Goal: Task Accomplishment & Management: Manage account settings

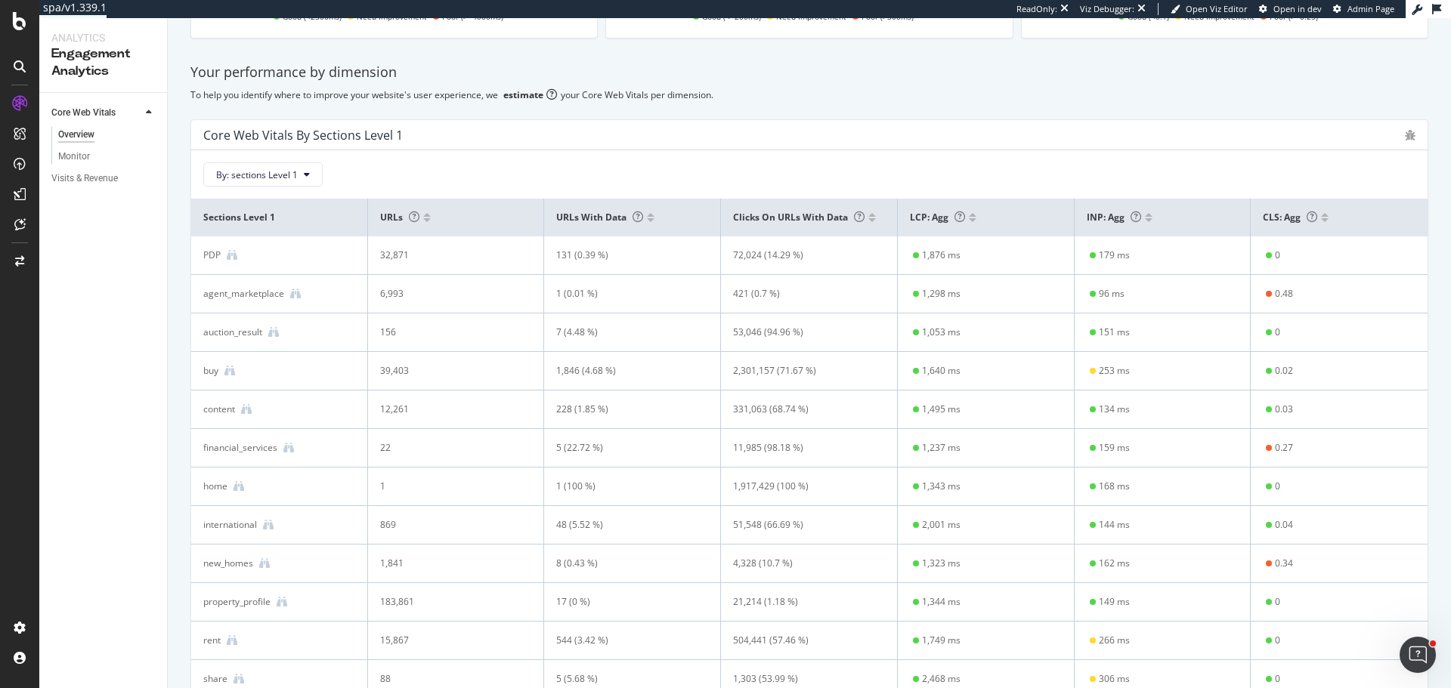
scroll to position [302, 0]
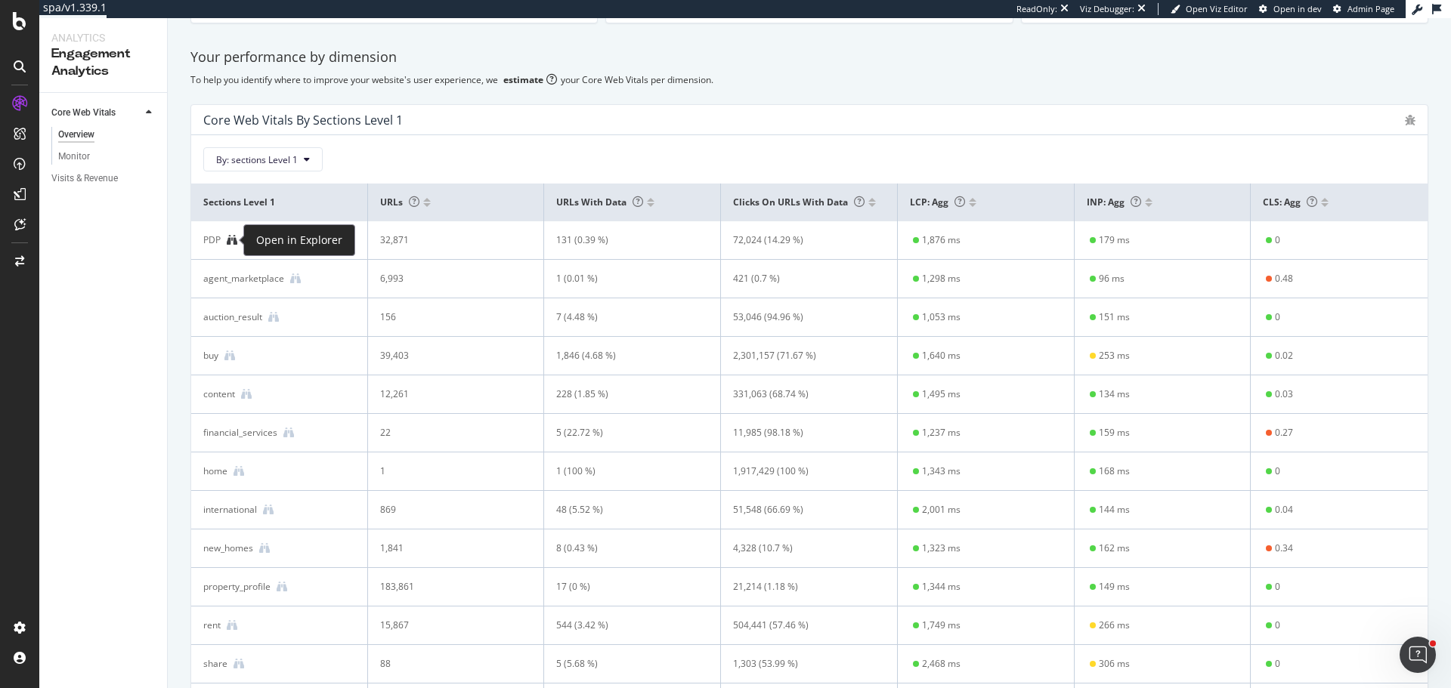
click at [230, 243] on icon at bounding box center [232, 240] width 11 height 11
click at [298, 280] on icon at bounding box center [295, 279] width 11 height 11
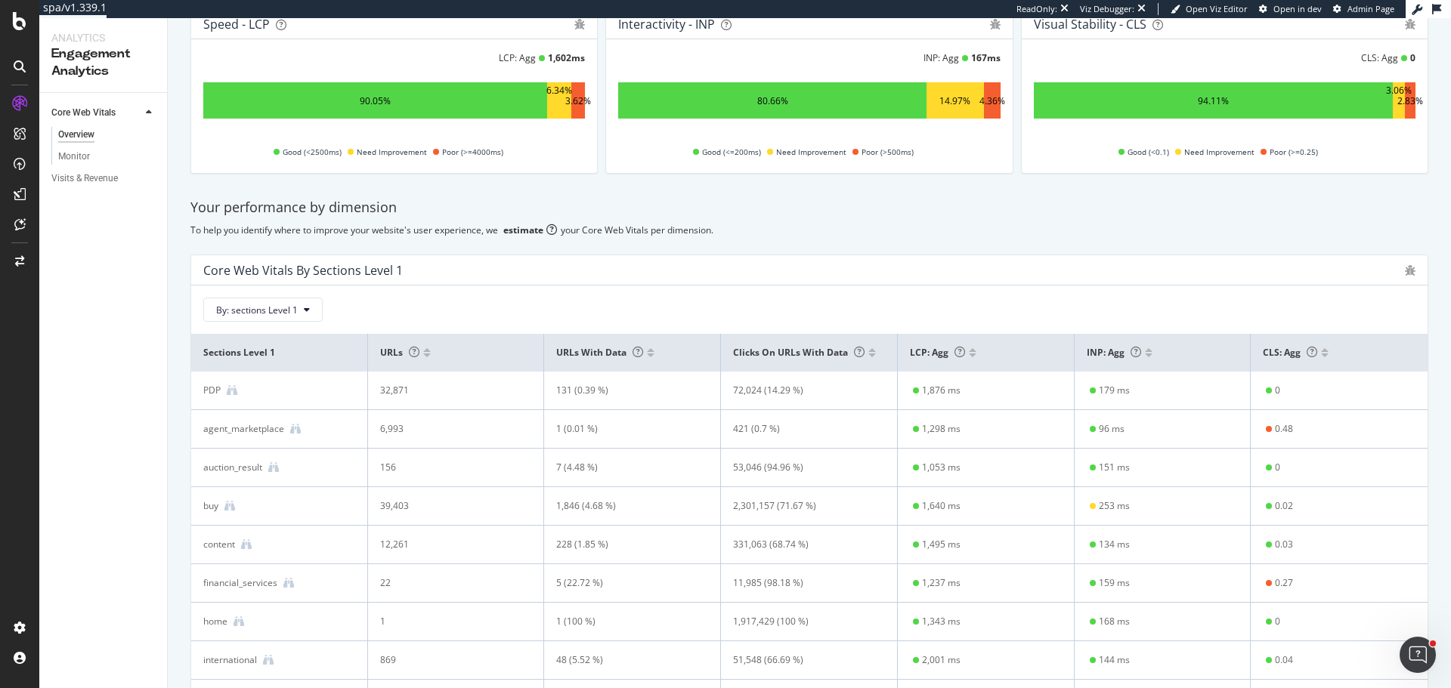
scroll to position [151, 0]
click at [81, 195] on div "AlertPanel" at bounding box center [80, 197] width 48 height 15
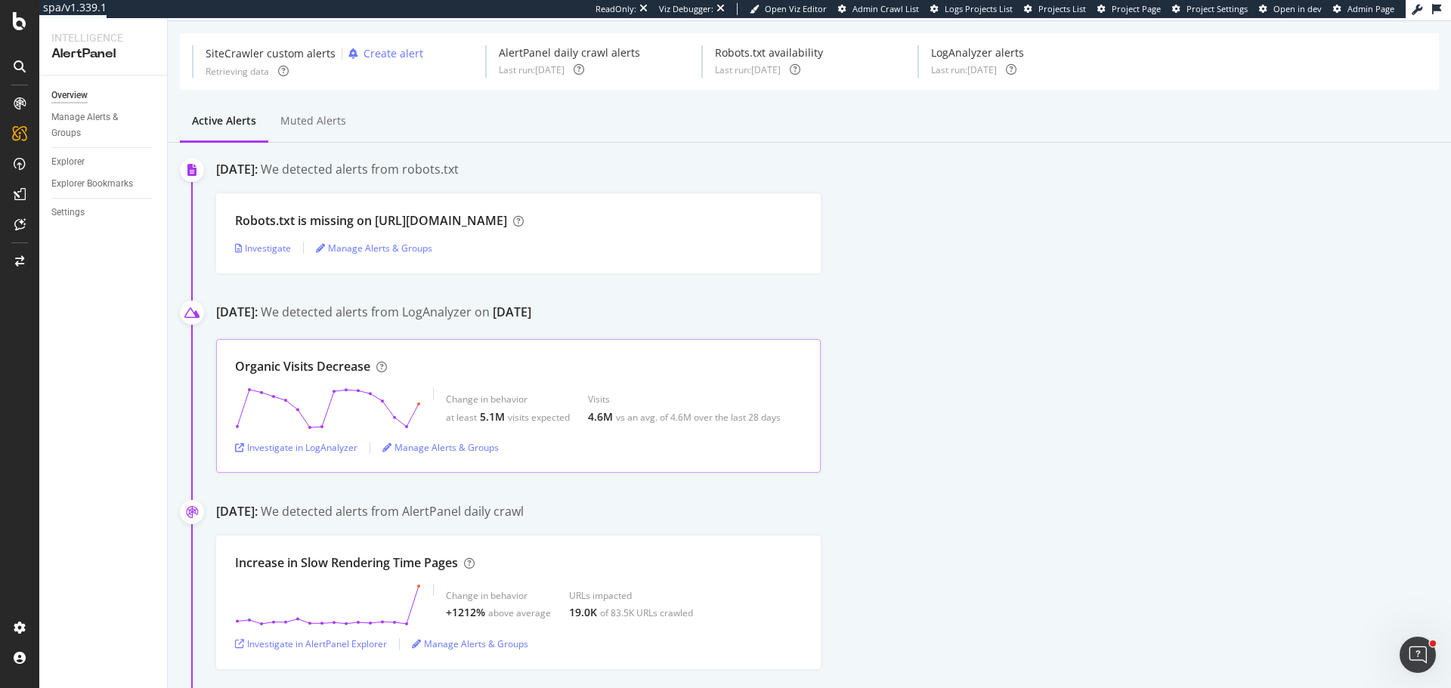
scroll to position [76, 0]
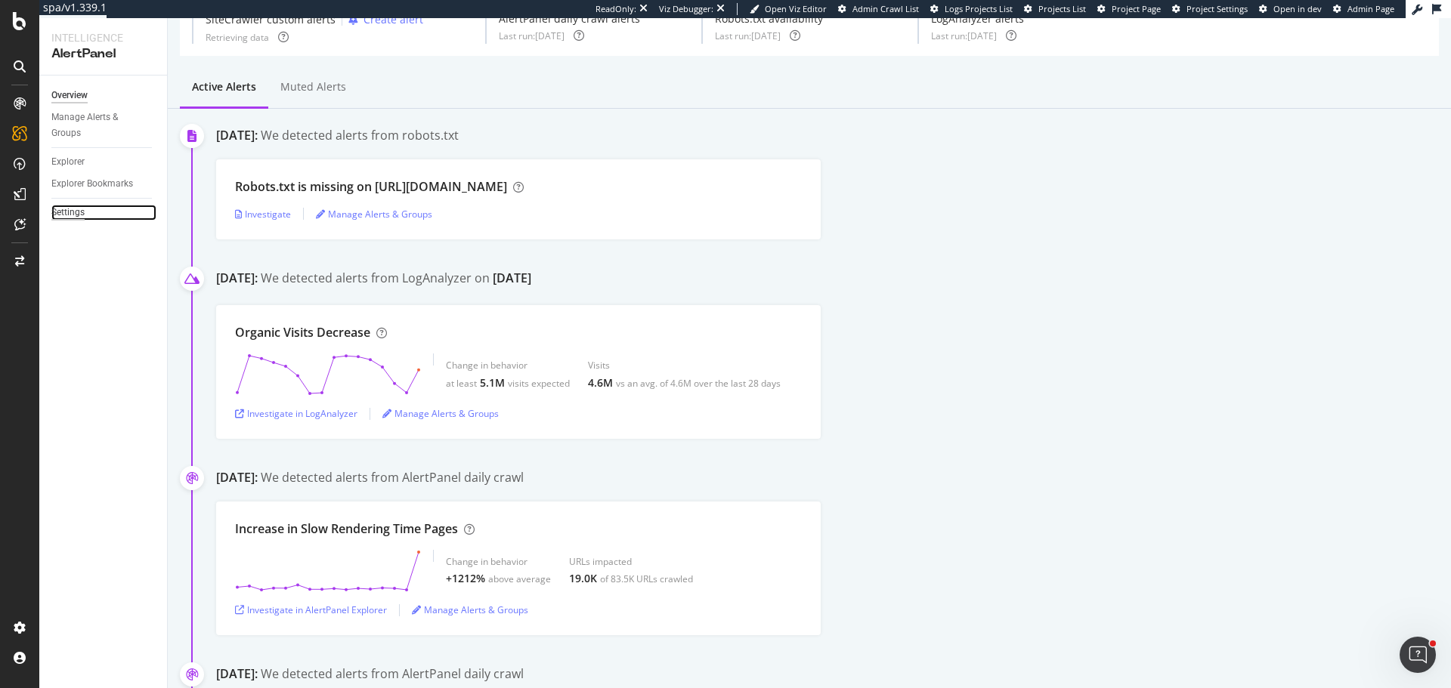
click at [73, 209] on div "Settings" at bounding box center [67, 213] width 33 height 16
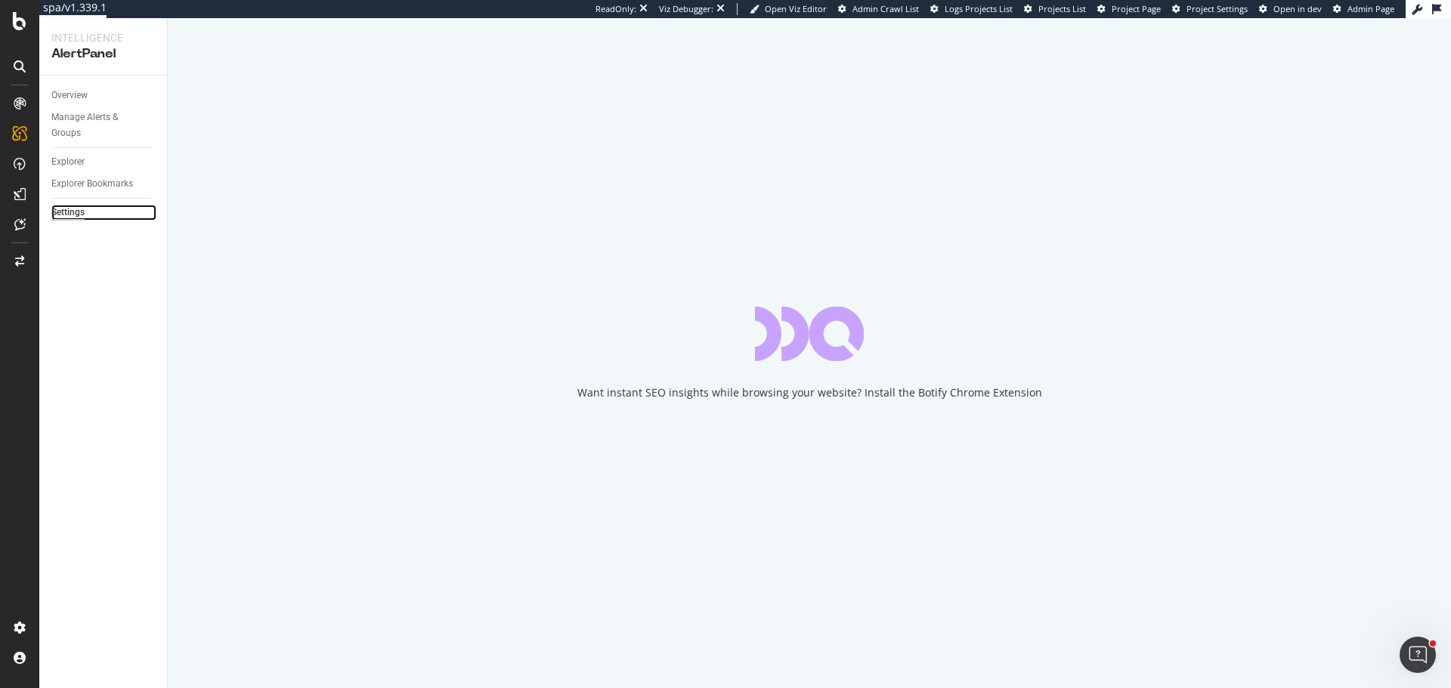
select select "03"
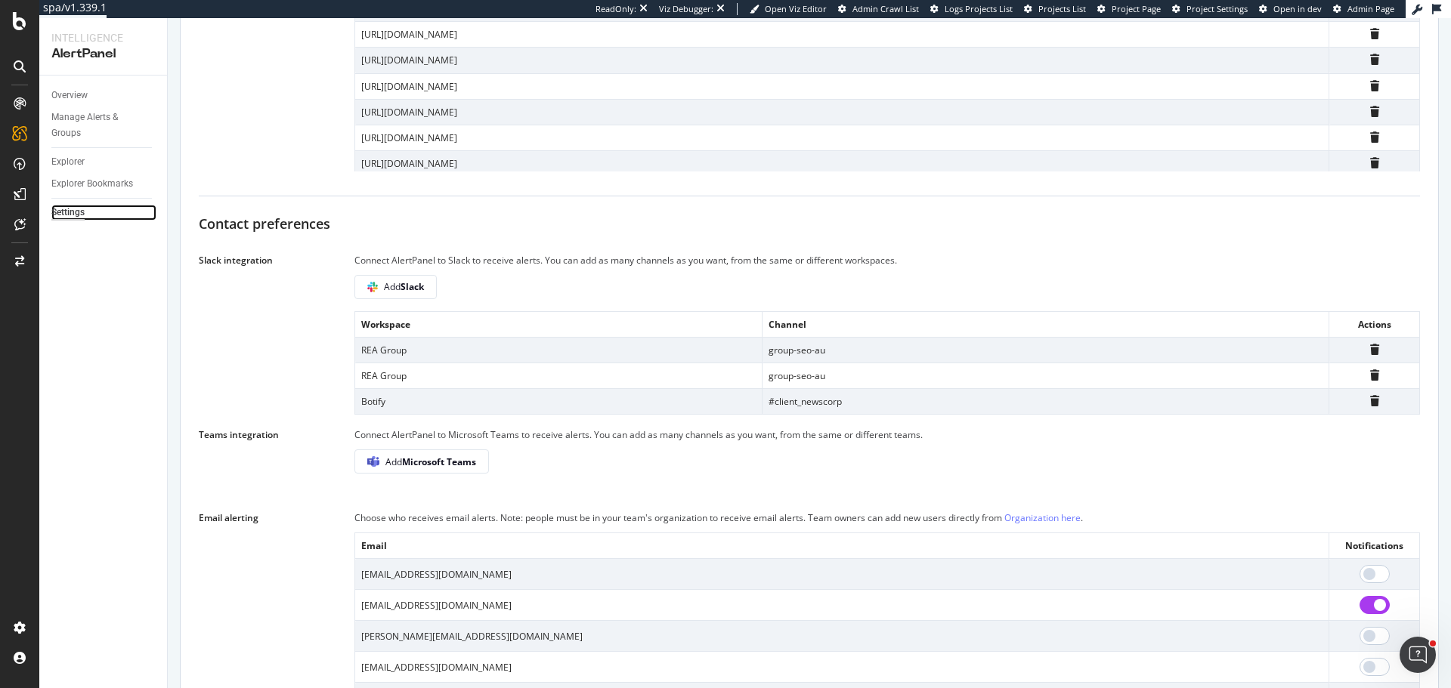
scroll to position [907, 0]
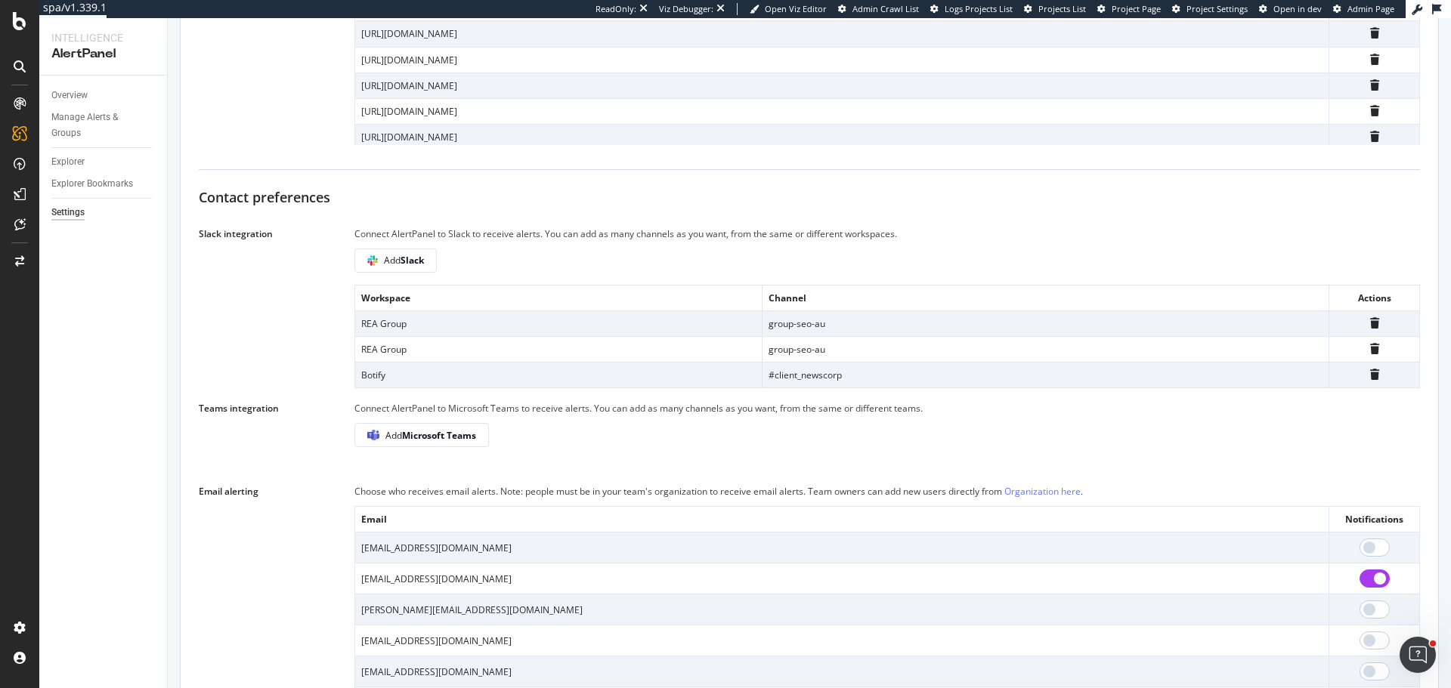
click at [810, 379] on td "#client_newscorp" at bounding box center [1045, 375] width 567 height 26
drag, startPoint x: 810, startPoint y: 379, endPoint x: 734, endPoint y: 383, distance: 75.7
click at [811, 379] on td "#client_newscorp" at bounding box center [1045, 375] width 567 height 26
click at [801, 374] on td "#client_newscorp" at bounding box center [1045, 375] width 567 height 26
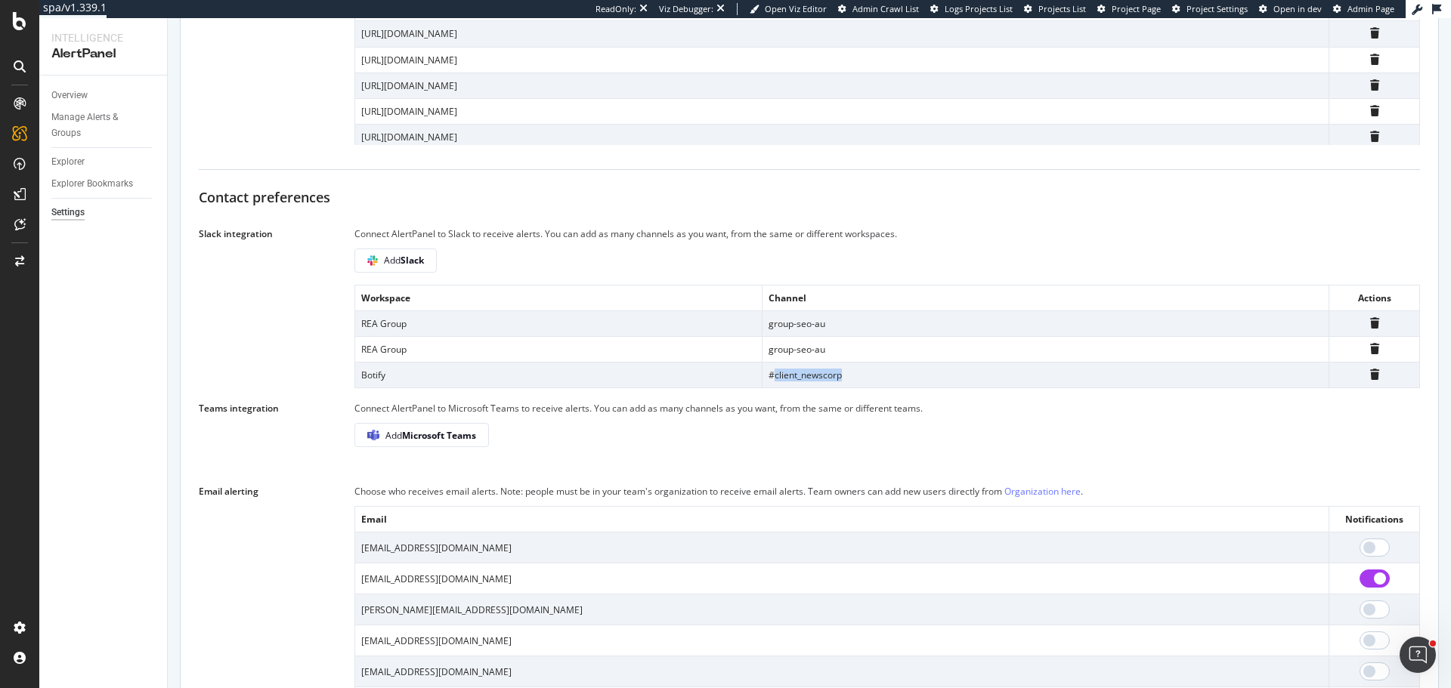
click at [801, 374] on td "#client_newscorp" at bounding box center [1045, 375] width 567 height 26
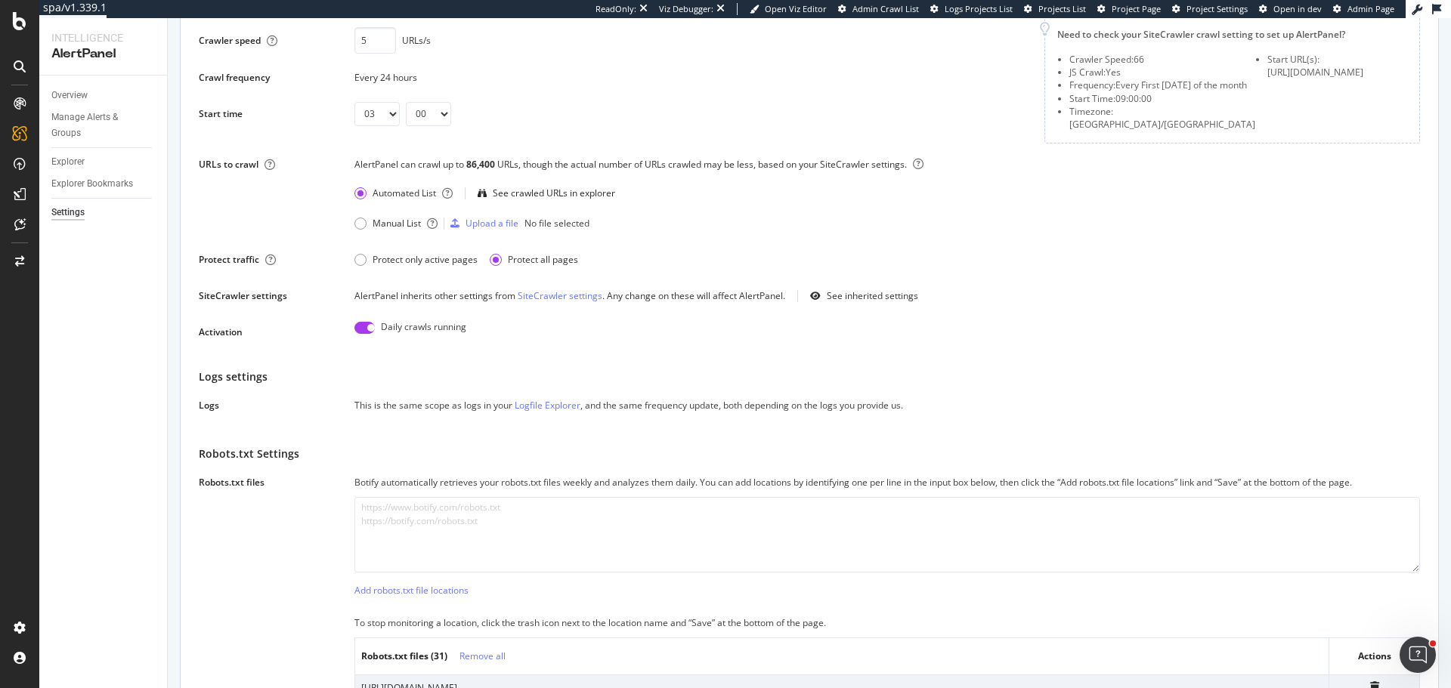
scroll to position [76, 0]
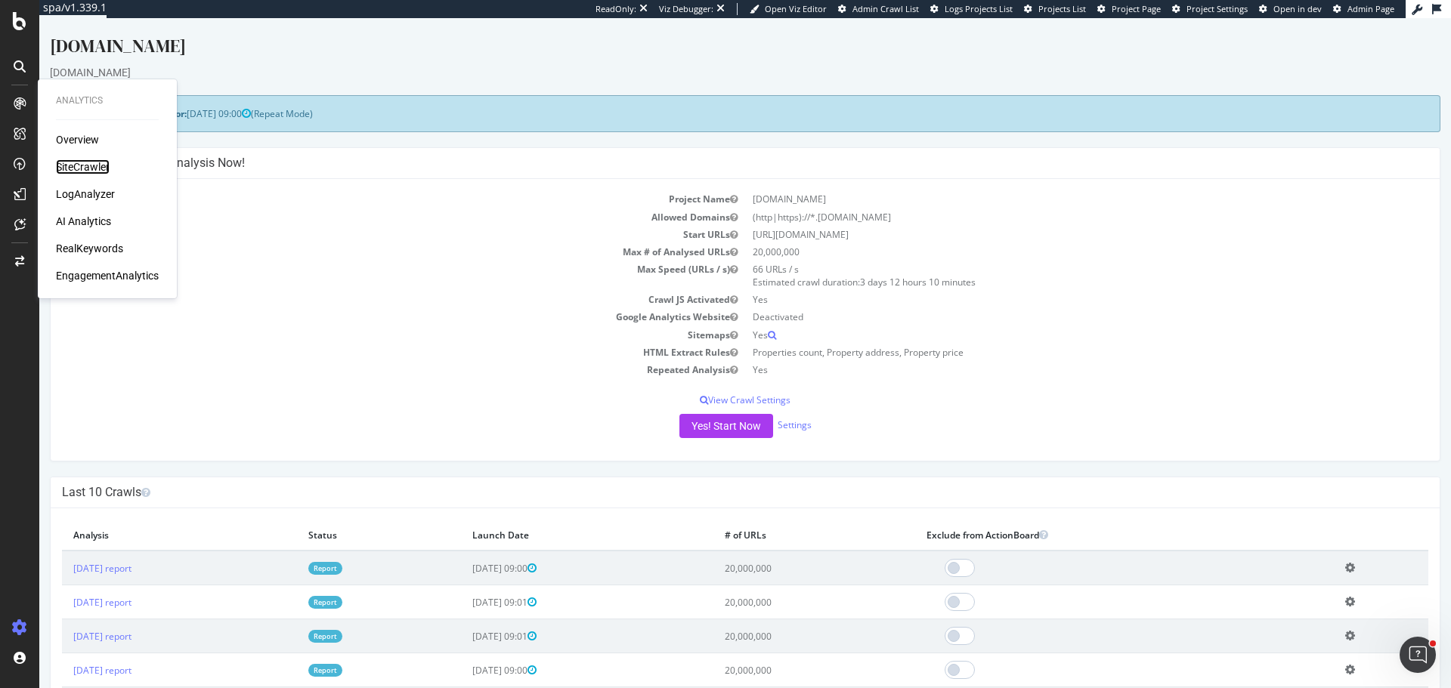
click at [92, 170] on div "SiteCrawler" at bounding box center [83, 166] width 54 height 15
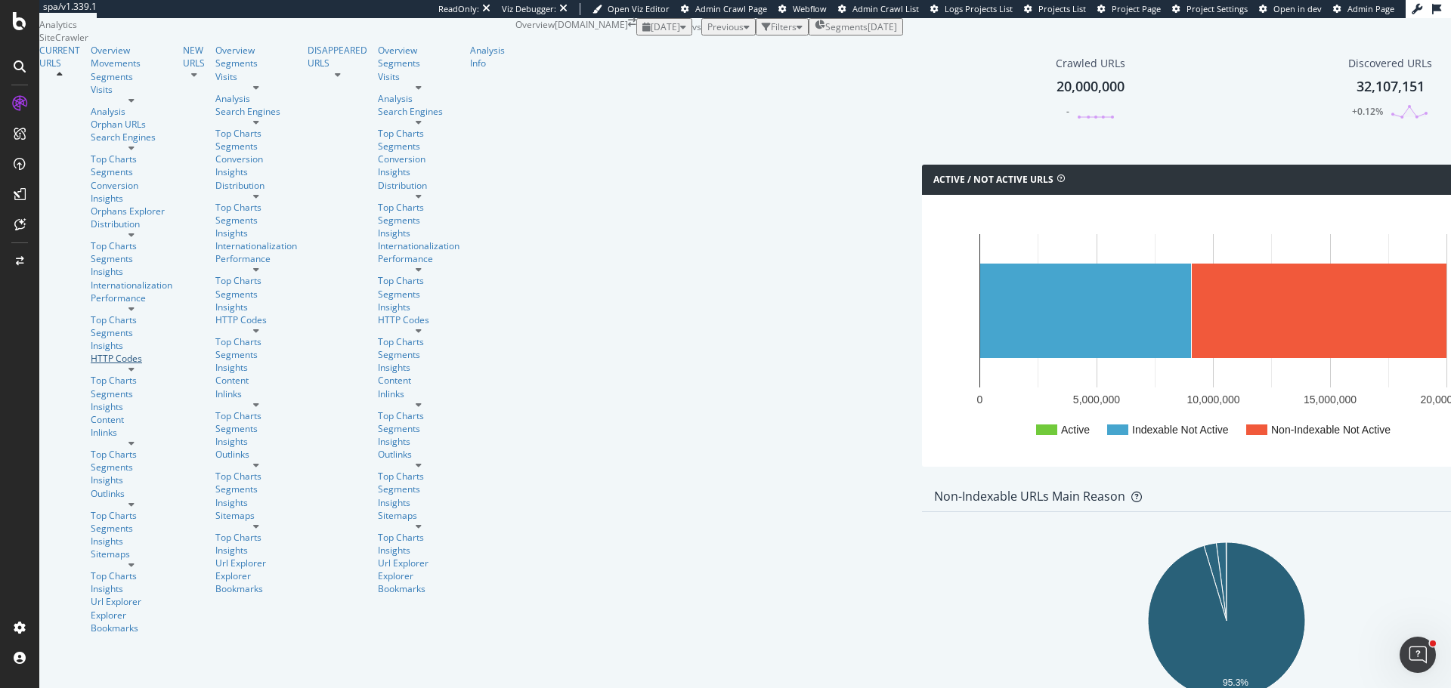
click at [91, 352] on div "HTTP Codes" at bounding box center [132, 358] width 82 height 13
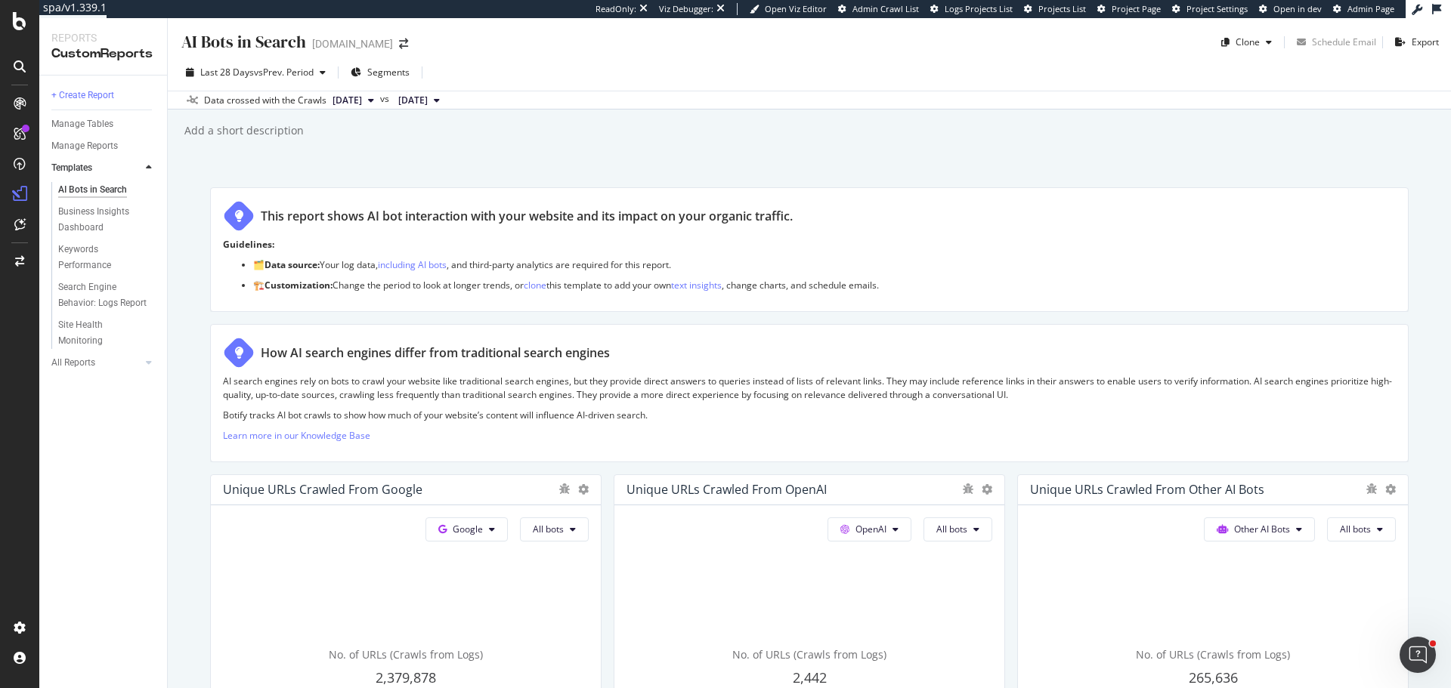
click at [205, 46] on div "AI Bots in Search" at bounding box center [243, 41] width 126 height 23
copy div "AI Bots in Search AI Bots in Search"
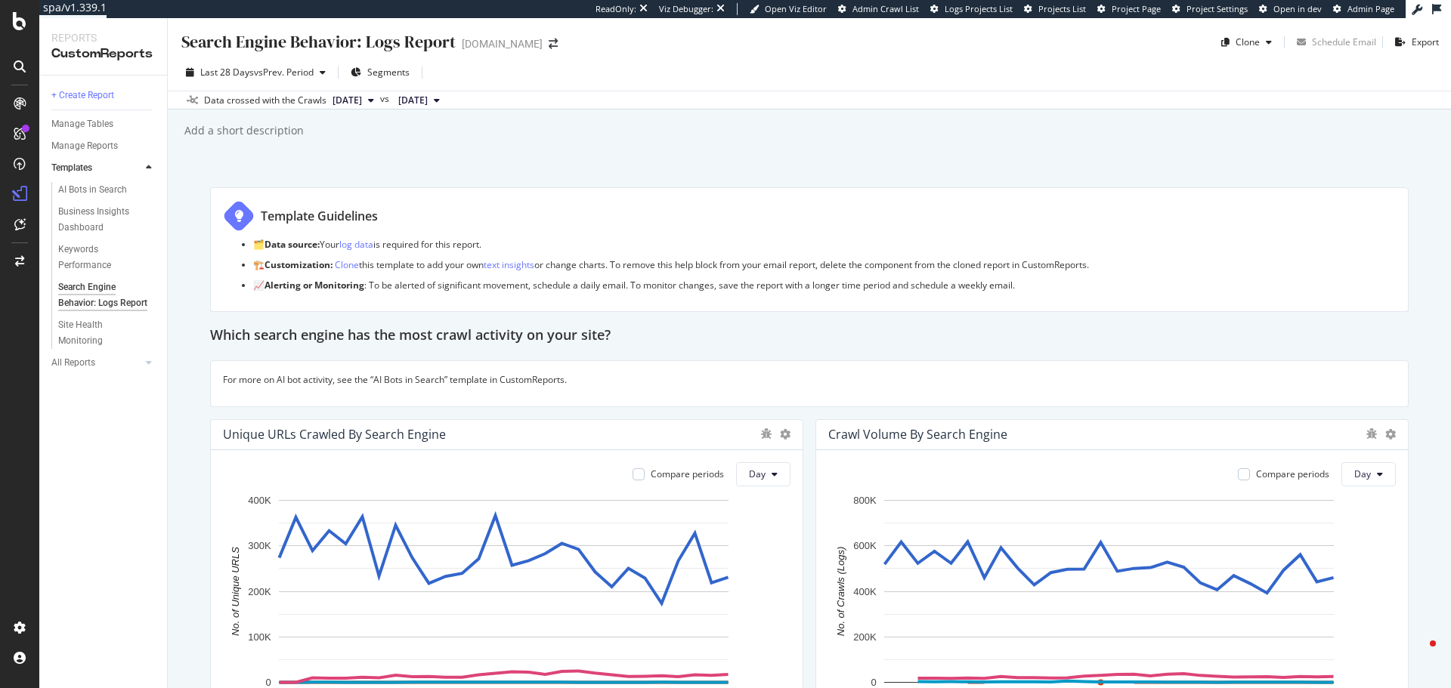
click at [245, 48] on div "Search Engine Behavior: Logs Report" at bounding box center [318, 41] width 276 height 23
click at [245, 46] on div "Search Engine Behavior: Logs Report" at bounding box center [318, 41] width 276 height 23
copy div "Search Engine Behavior: Logs Report Search Engine Behavior: Logs Report"
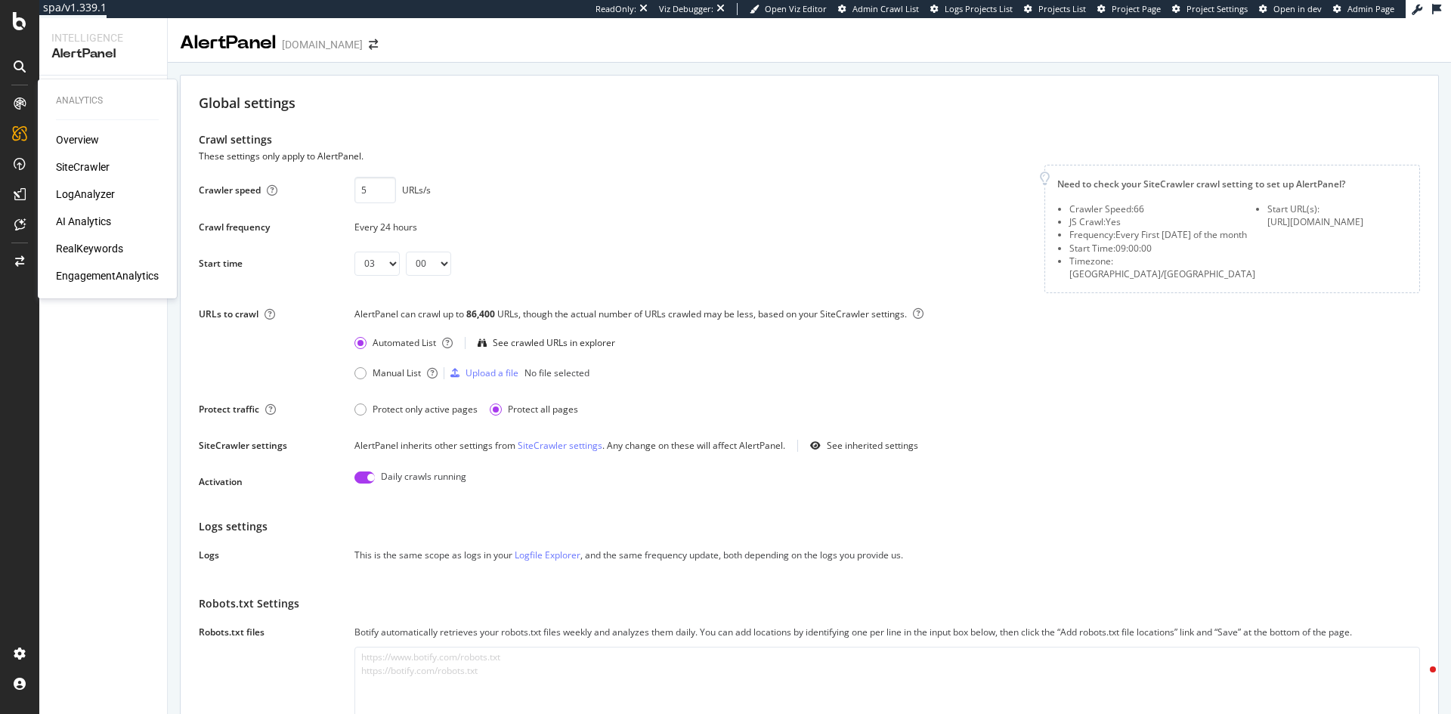
select select "03"
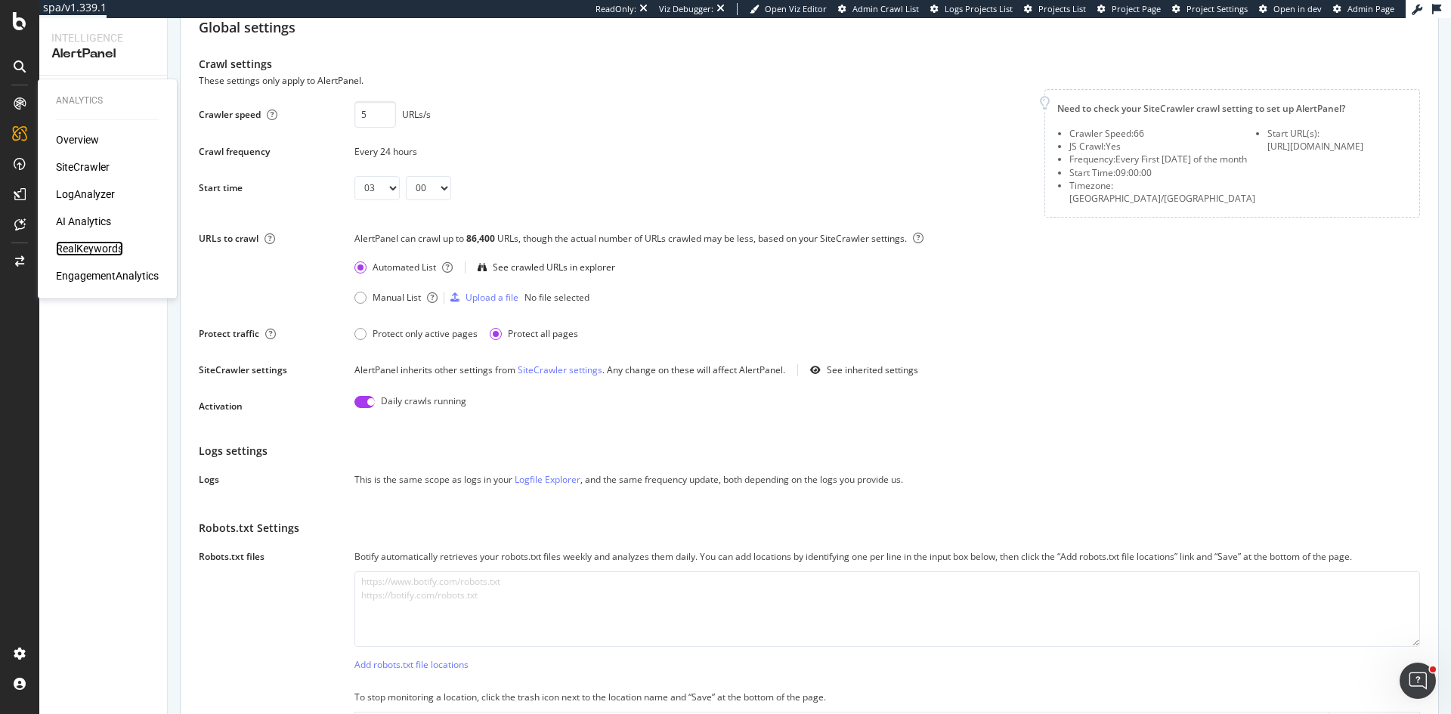
click at [79, 250] on div "RealKeywords" at bounding box center [89, 248] width 67 height 15
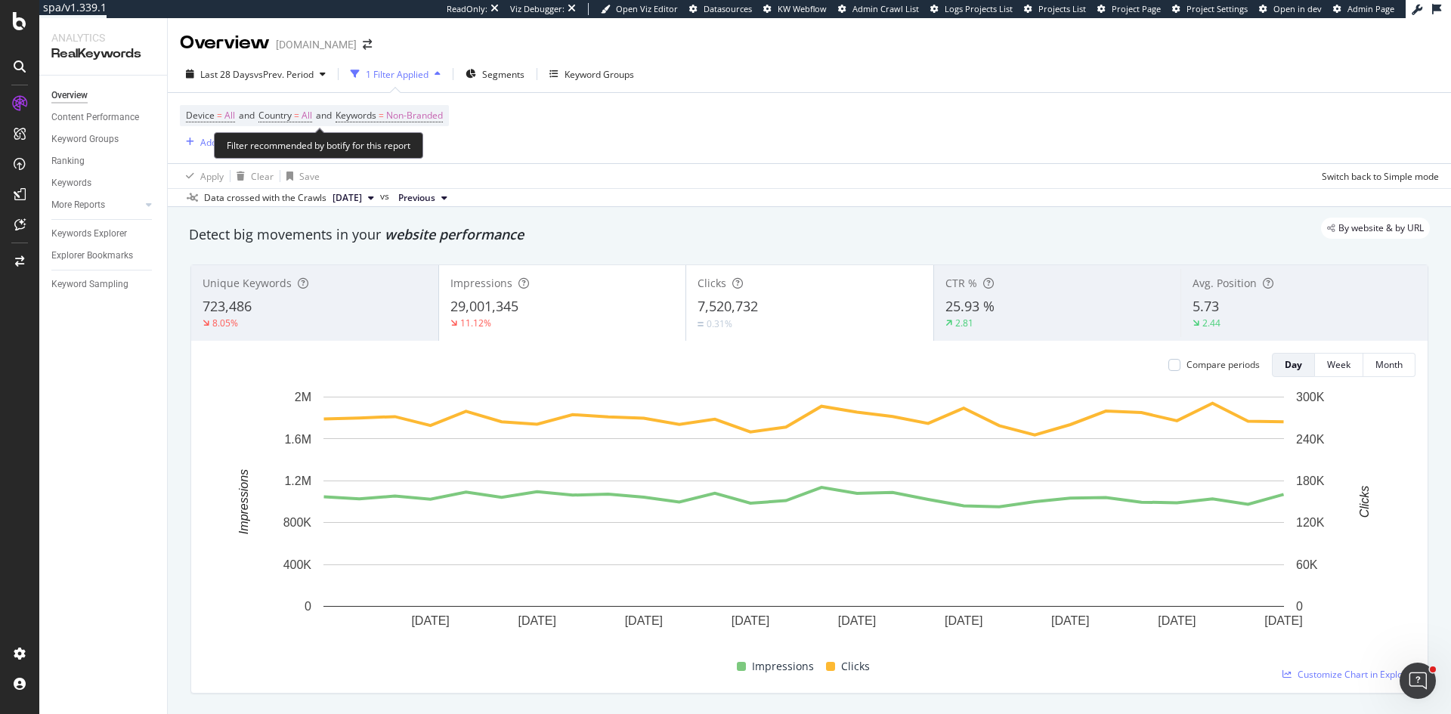
click at [225, 144] on div "Filter recommended by botify for this report" at bounding box center [318, 145] width 209 height 26
click at [202, 149] on div "Add Filter" at bounding box center [210, 142] width 60 height 17
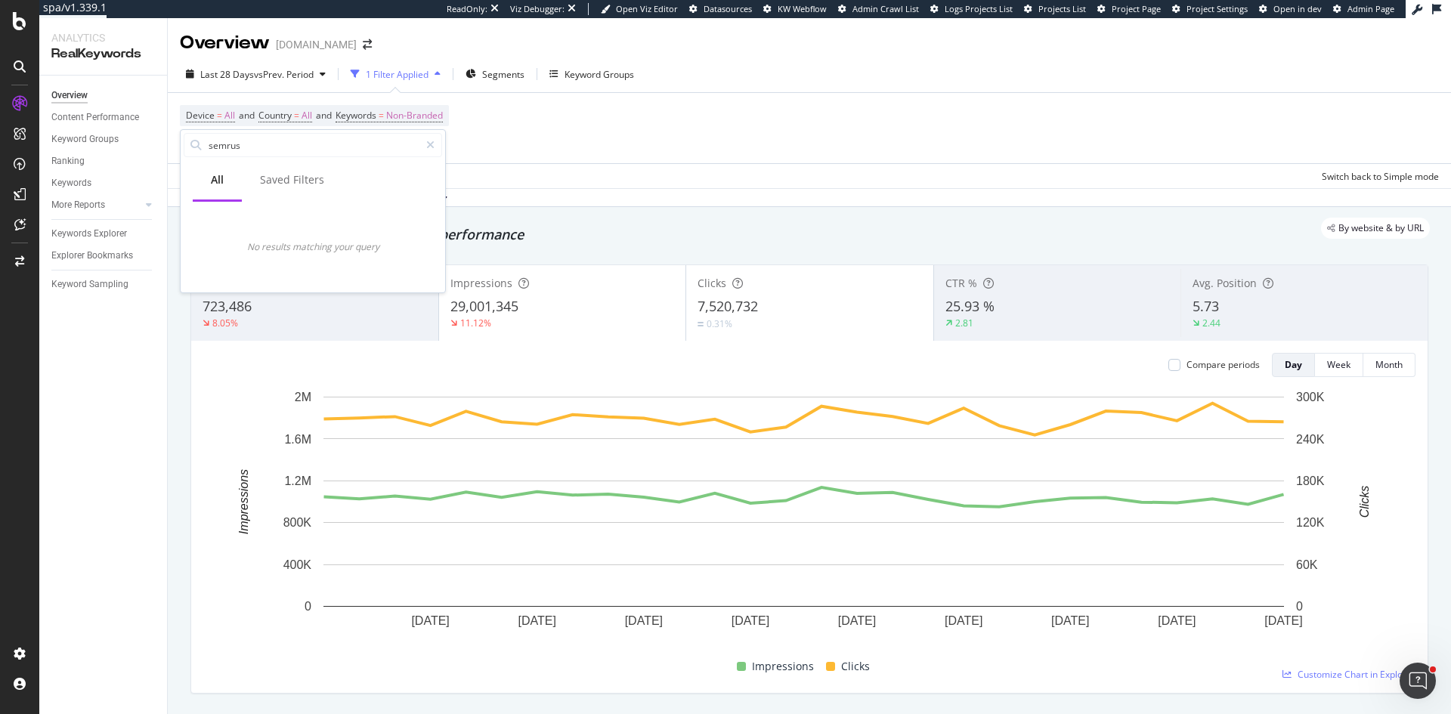
type input "semrush"
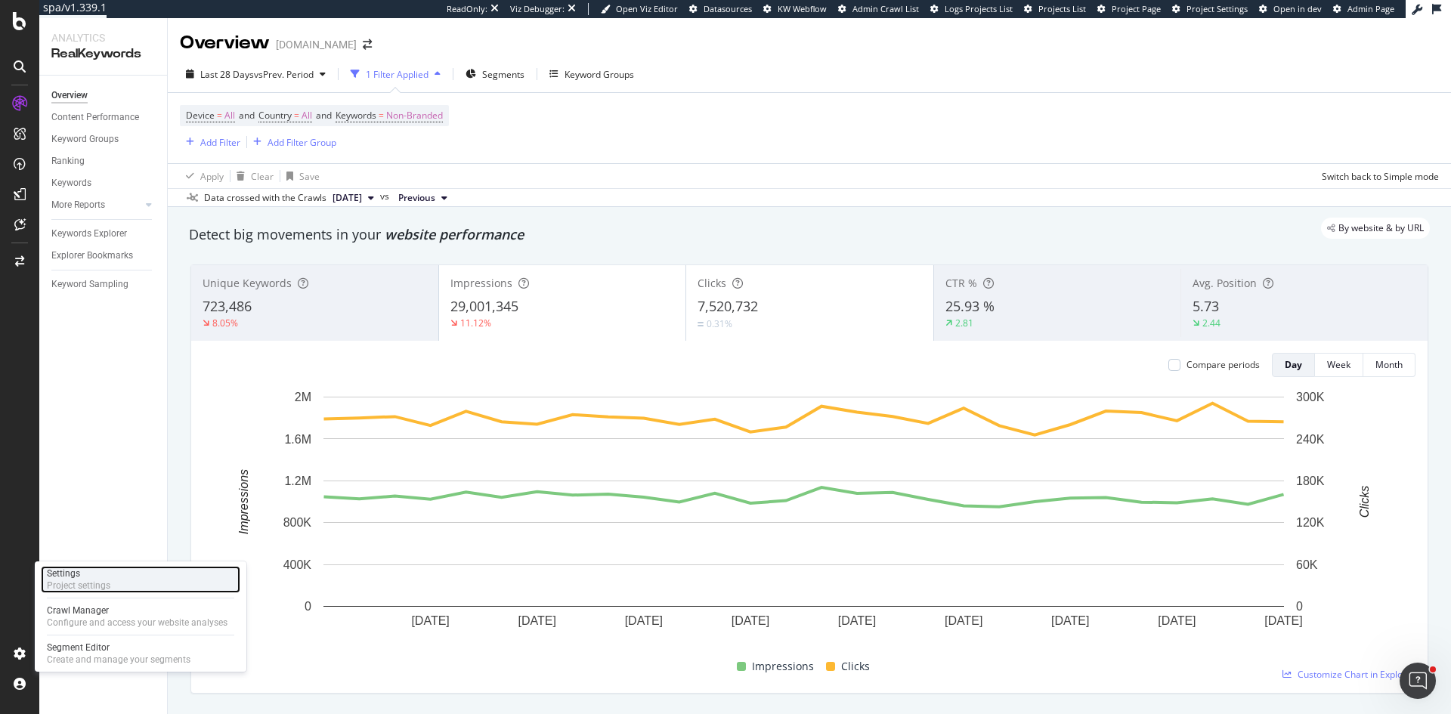
click at [69, 582] on div "Project settings" at bounding box center [78, 586] width 63 height 12
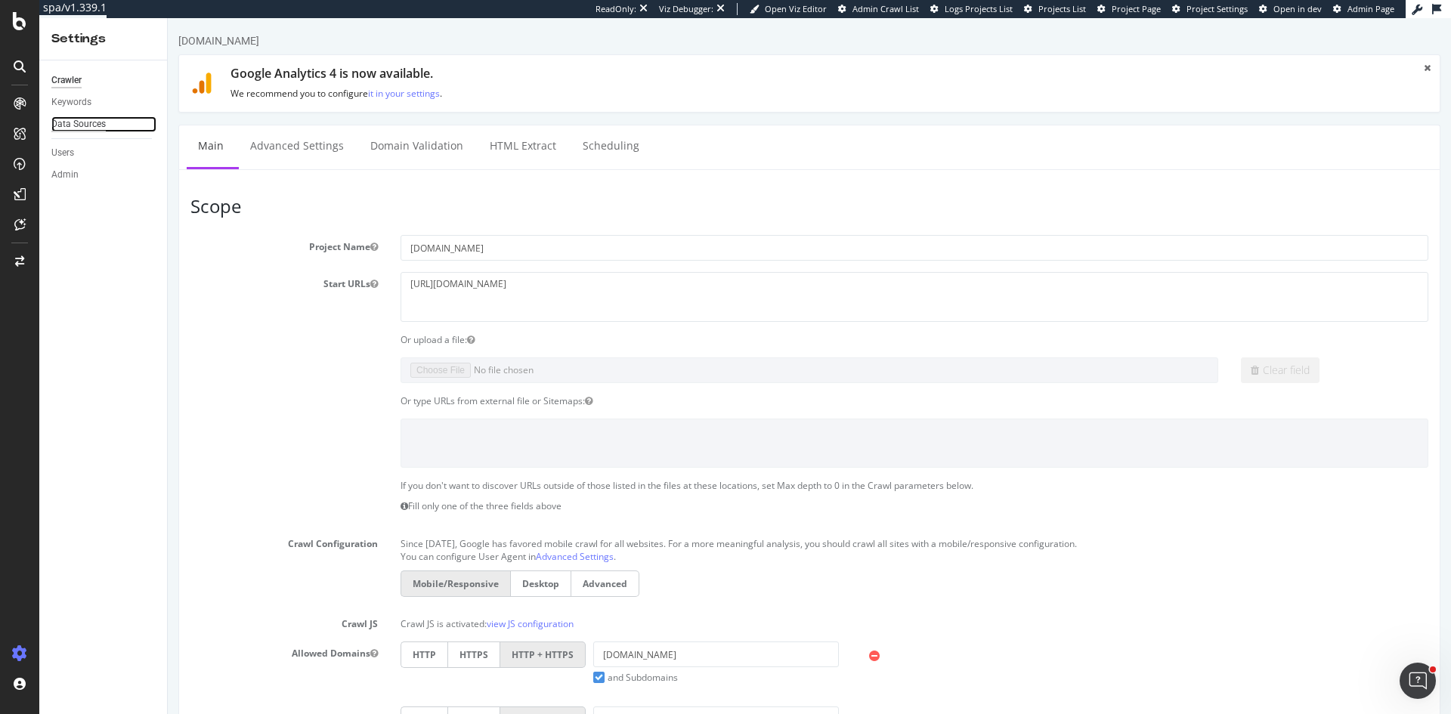
click at [78, 128] on div "Data Sources" at bounding box center [78, 124] width 54 height 16
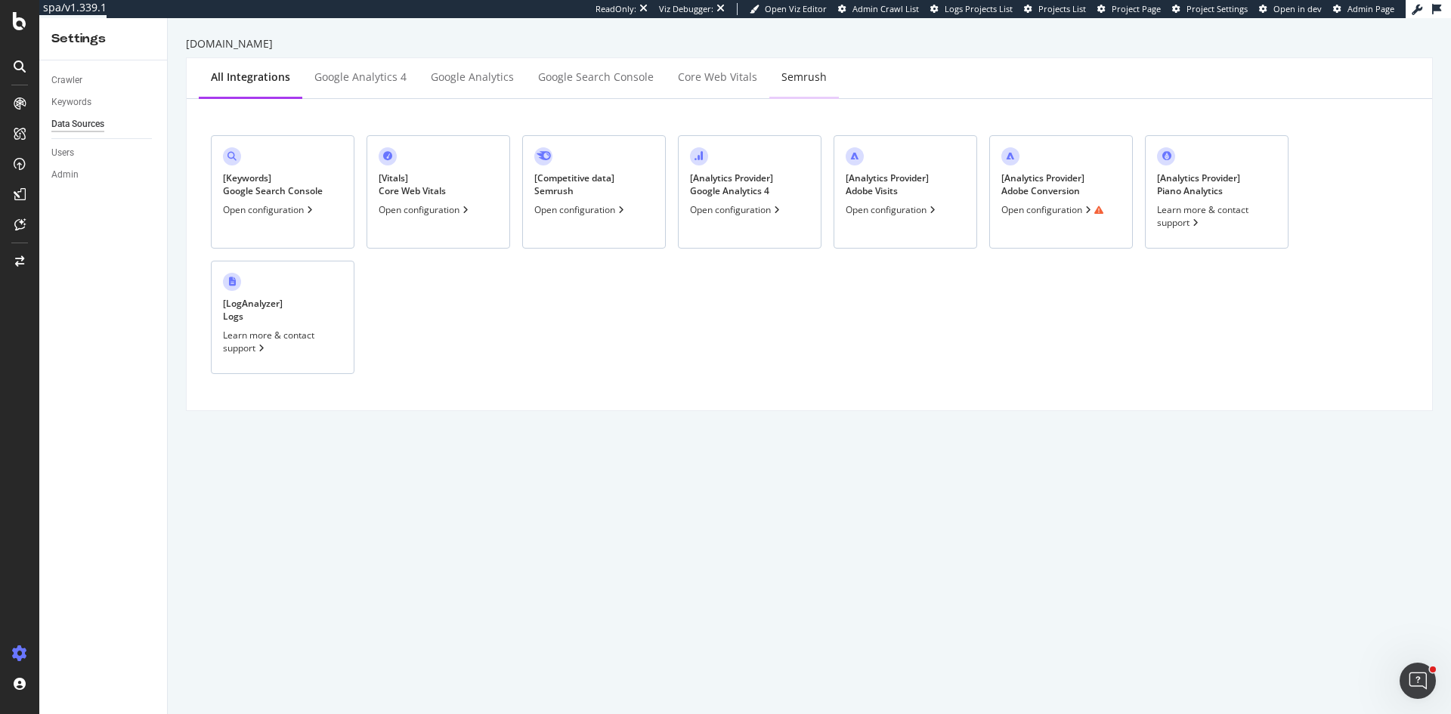
click at [815, 79] on div "Semrush" at bounding box center [804, 78] width 70 height 42
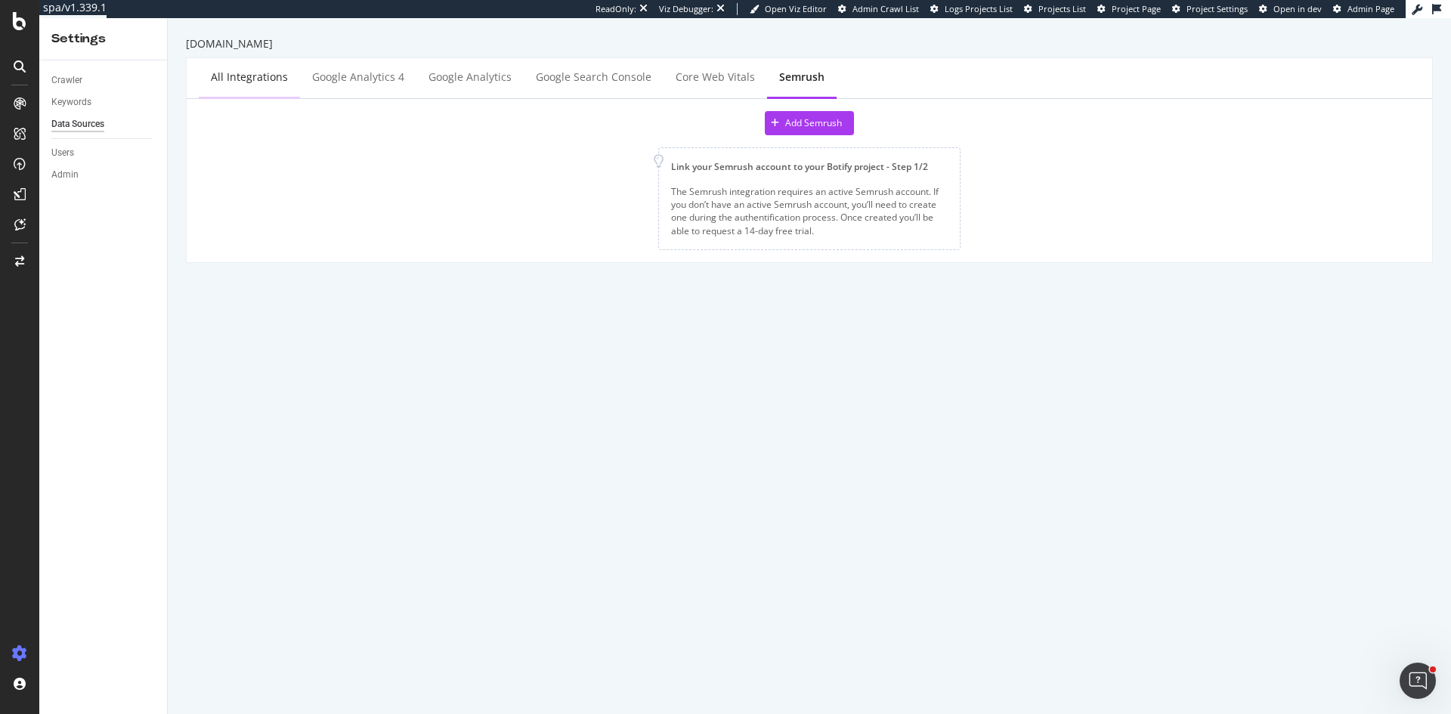
click at [252, 83] on div "All integrations" at bounding box center [249, 77] width 77 height 15
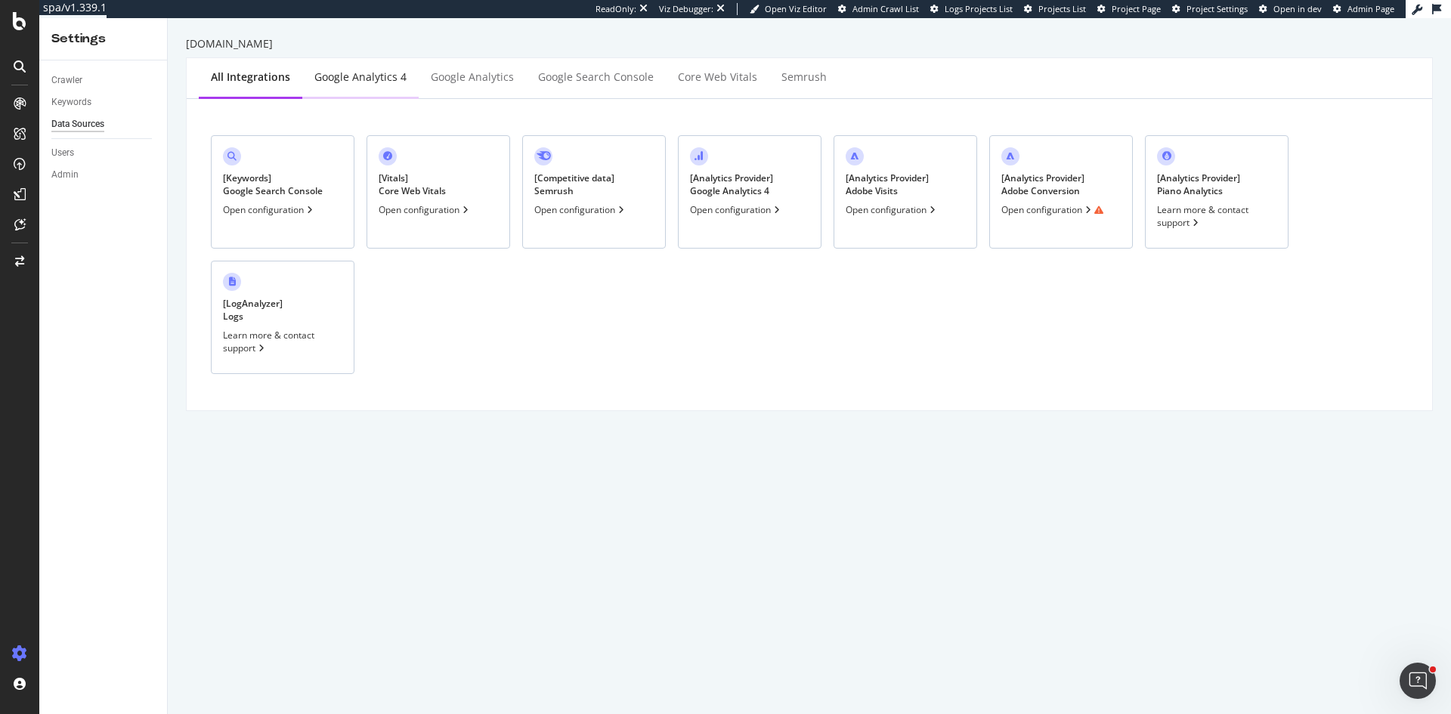
click at [349, 87] on div "Google Analytics 4" at bounding box center [360, 78] width 116 height 42
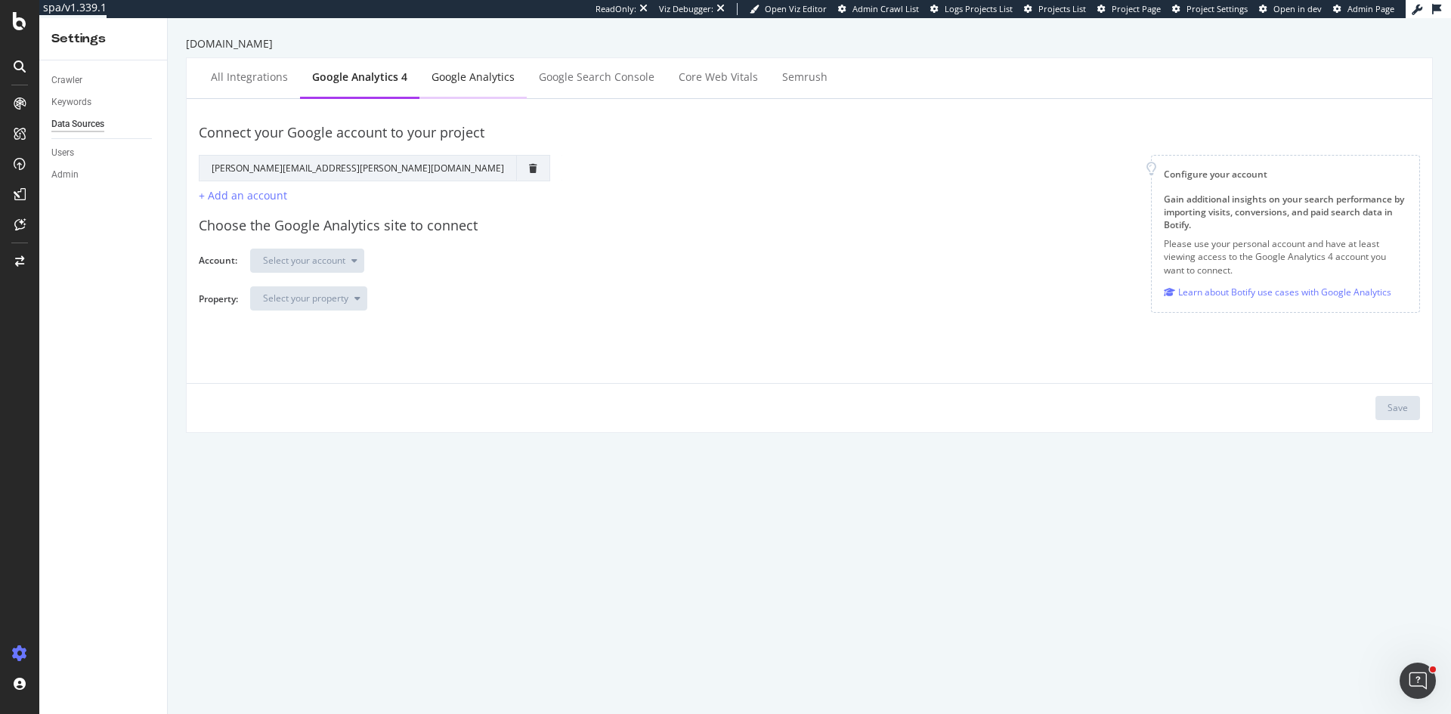
click at [478, 77] on div "Google Analytics" at bounding box center [472, 77] width 83 height 15
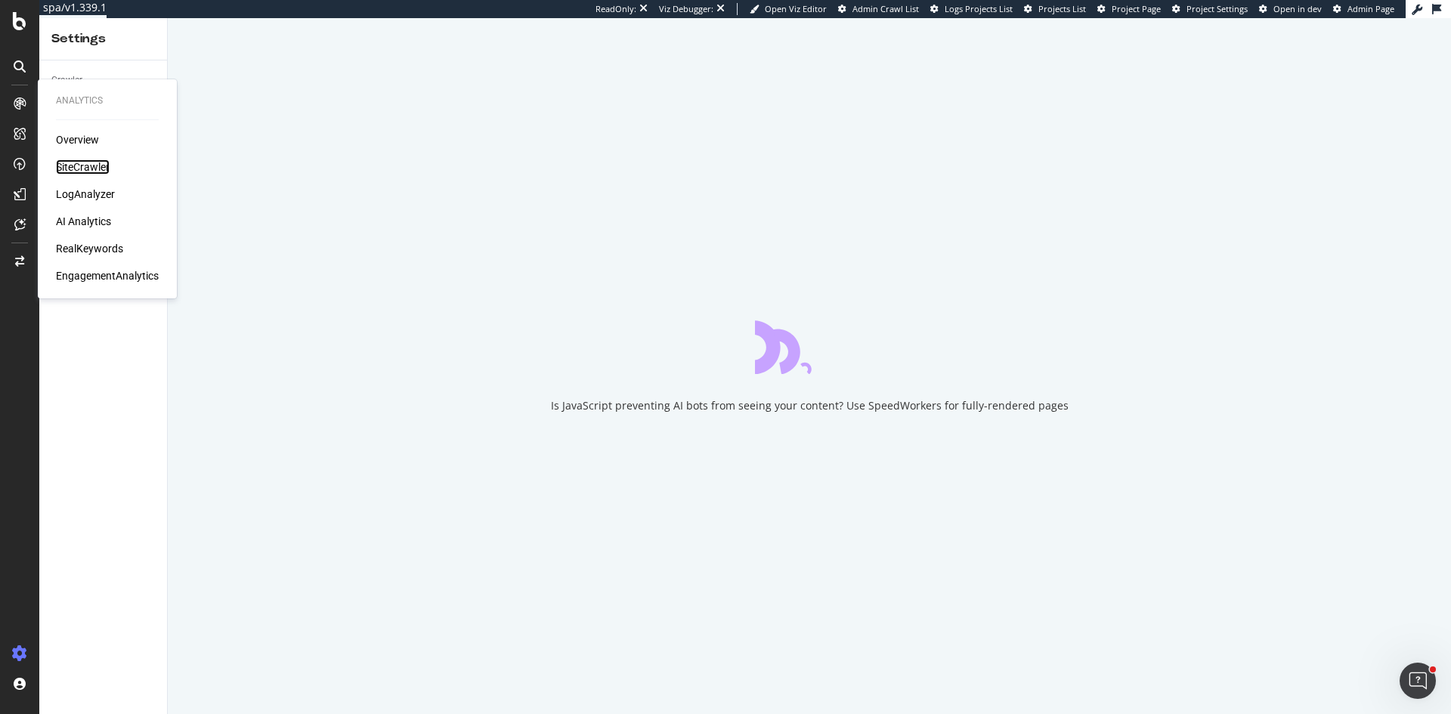
click at [79, 172] on div "SiteCrawler" at bounding box center [83, 166] width 54 height 15
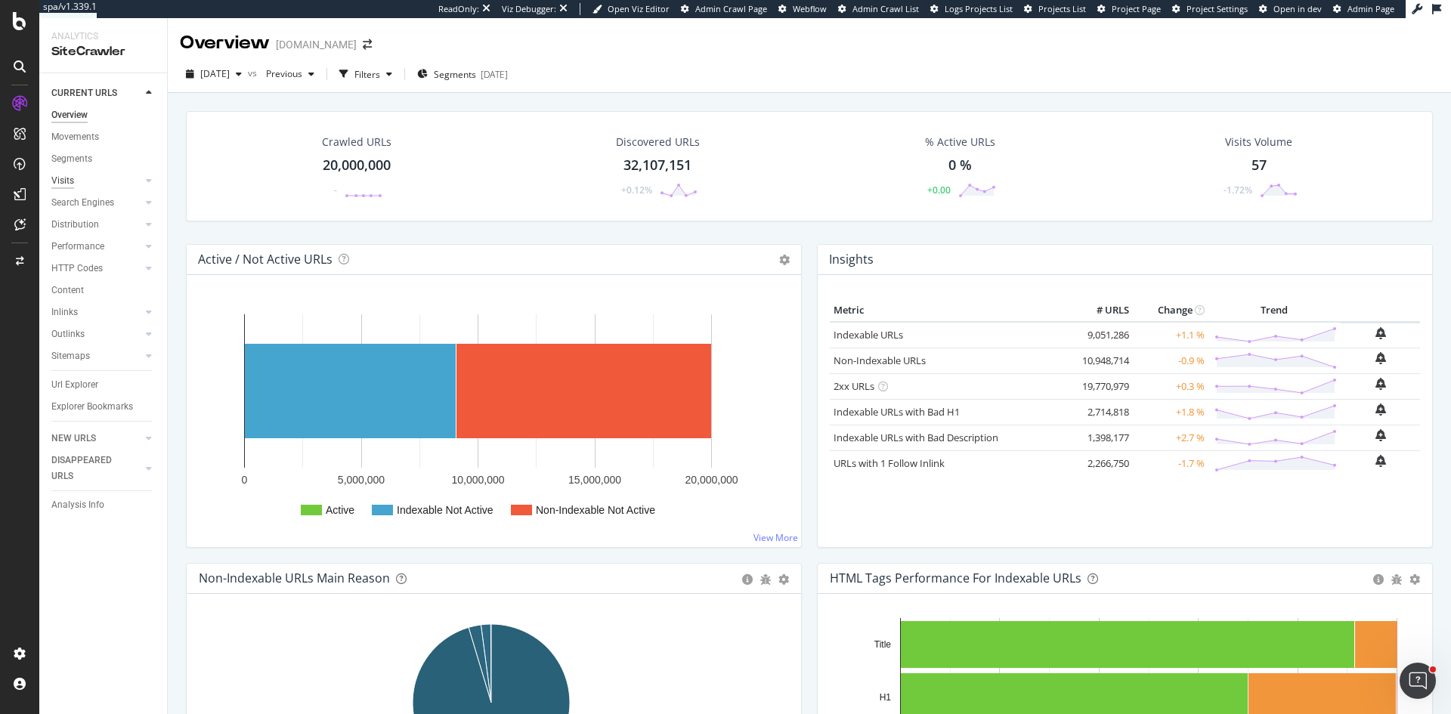
click at [68, 187] on div "Visits" at bounding box center [62, 181] width 23 height 16
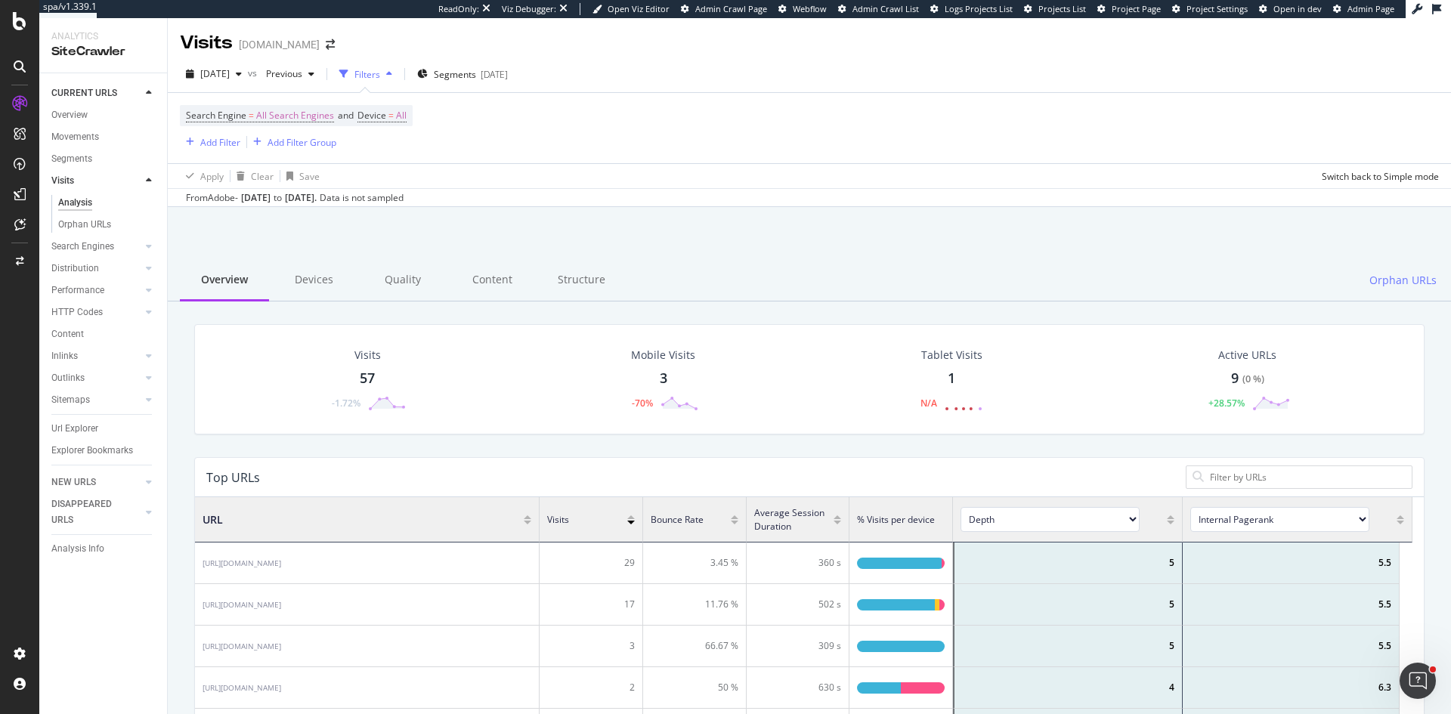
scroll to position [12, 12]
click at [93, 197] on div "AlertPanel" at bounding box center [80, 197] width 48 height 15
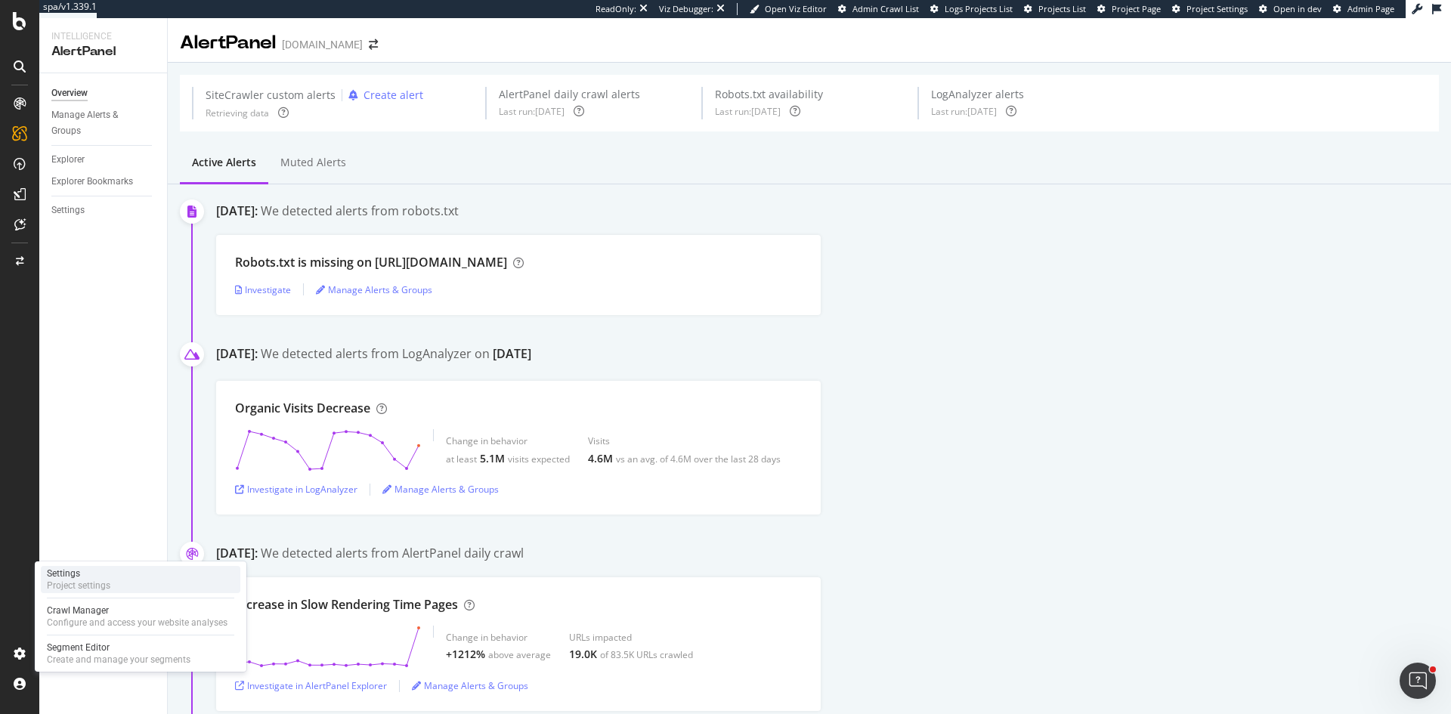
click at [94, 588] on div "Project settings" at bounding box center [78, 586] width 63 height 12
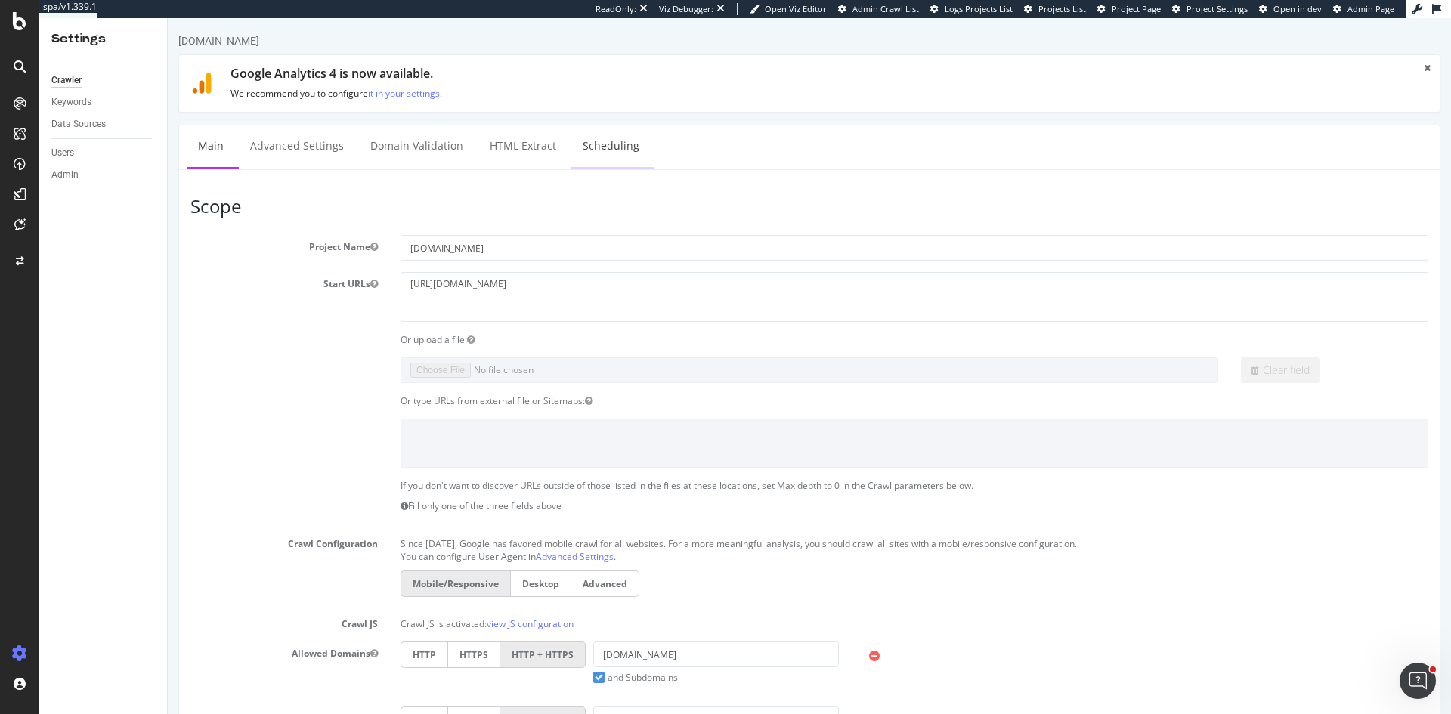
click at [626, 156] on link "Scheduling" at bounding box center [610, 146] width 79 height 42
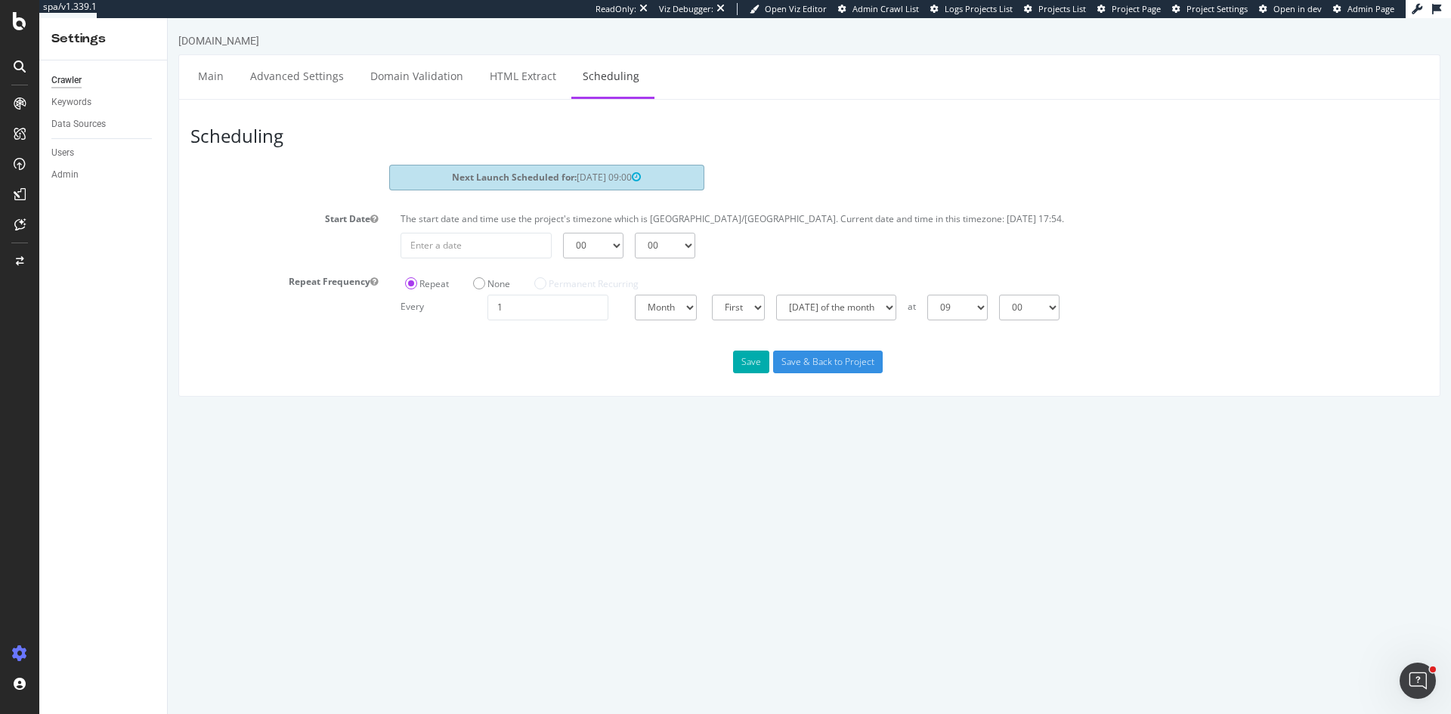
click at [512, 412] on html "www.realestate.com.au Main Advanced Settings Domain Validation HTML Extract Sch…" at bounding box center [809, 215] width 1283 height 394
